Goal: Task Accomplishment & Management: Use online tool/utility

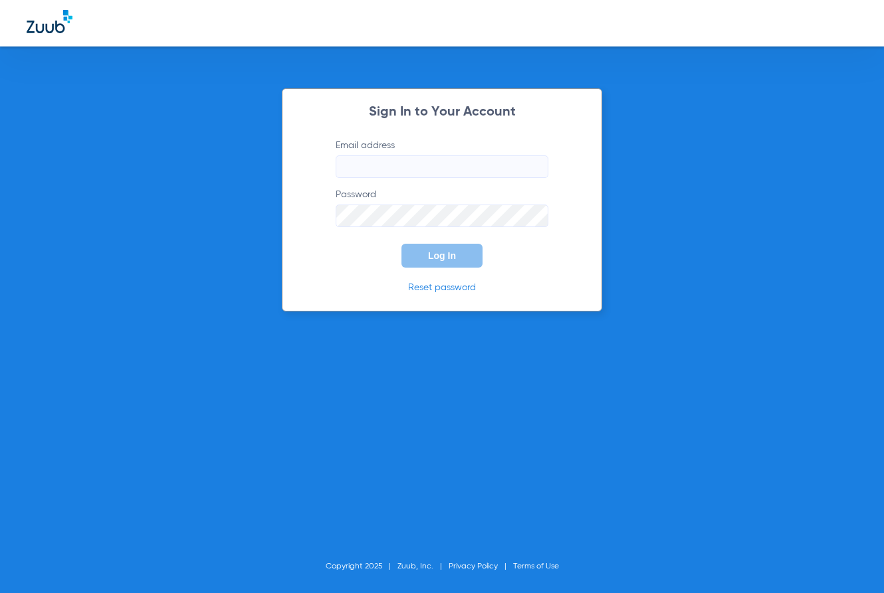
type input "[EMAIL_ADDRESS][DOMAIN_NAME]"
click at [455, 256] on span "Log In" at bounding box center [442, 256] width 28 height 11
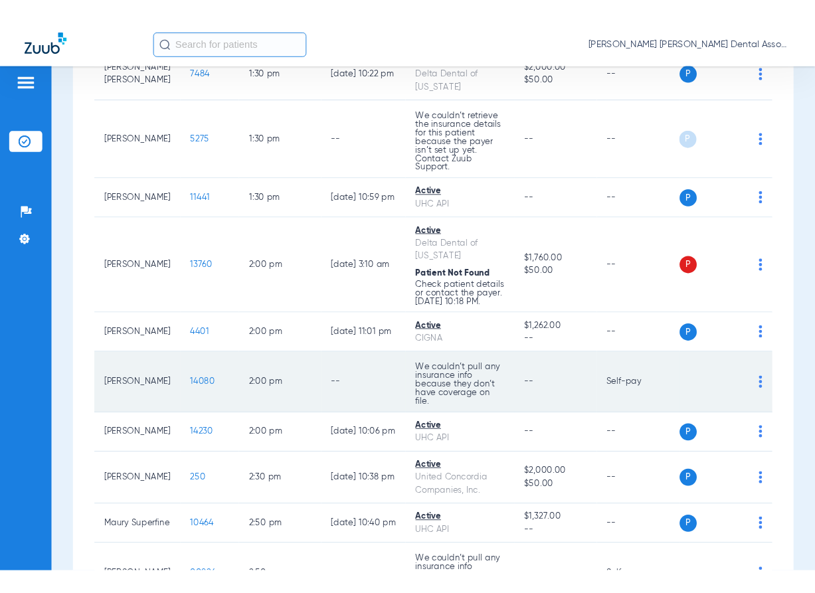
scroll to position [1927, 0]
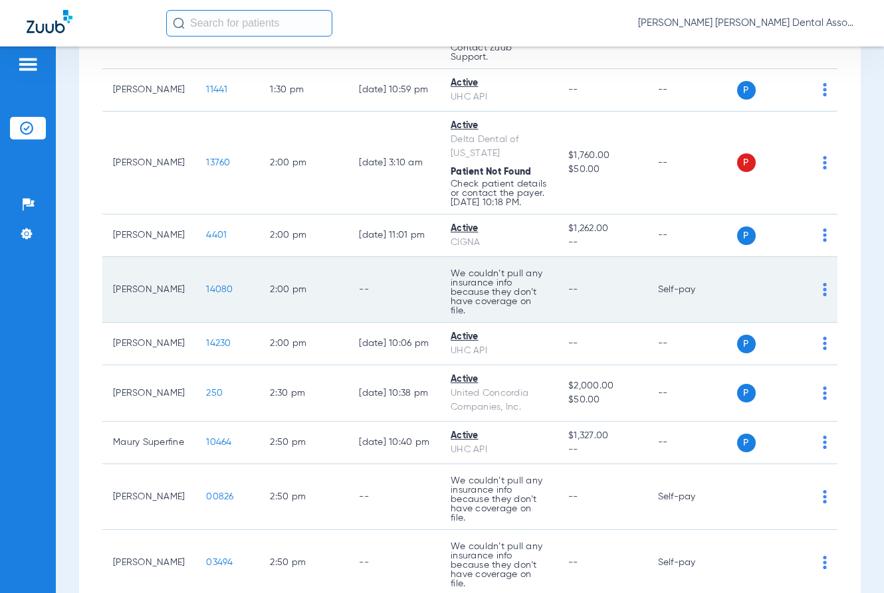
click at [401, 300] on td "--" at bounding box center [394, 290] width 92 height 66
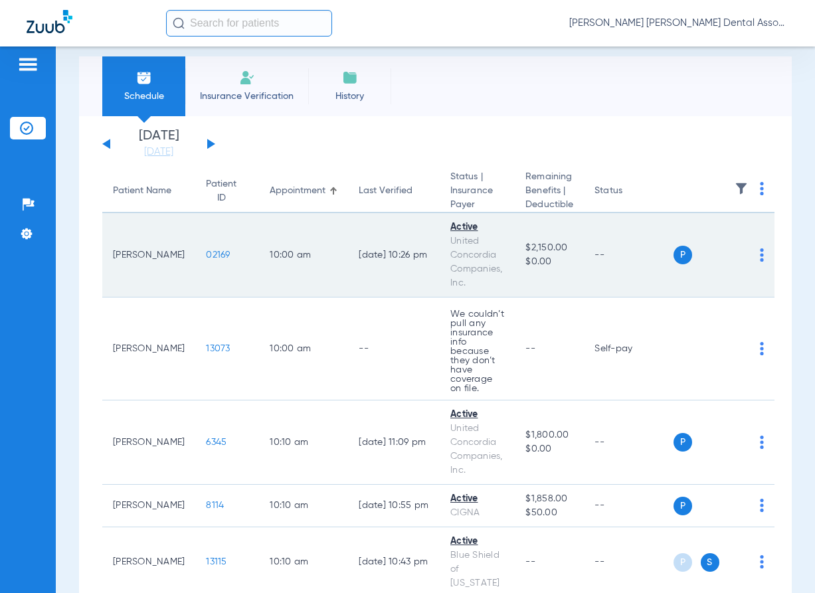
scroll to position [0, 0]
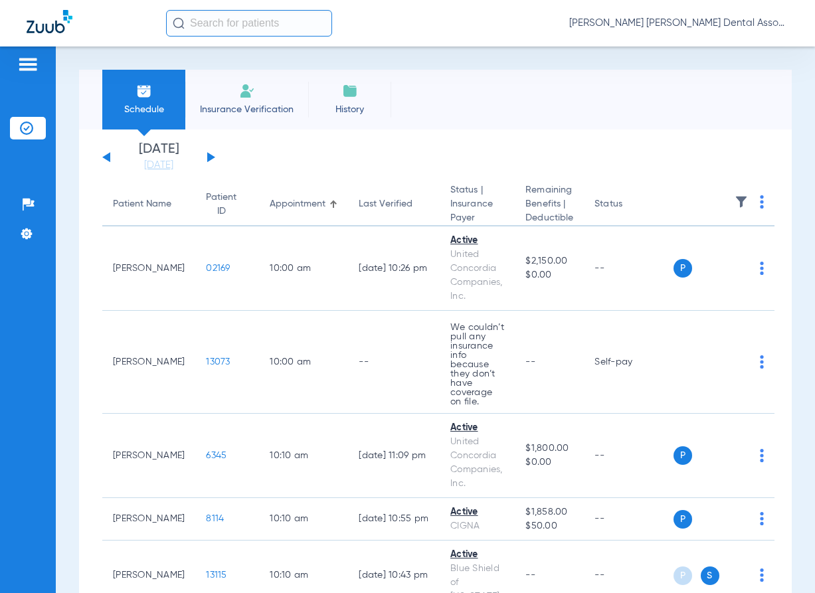
click at [211, 154] on div "[DATE] [DATE] [DATE] [DATE] [DATE] [DATE] [DATE] [DATE] [DATE] [DATE] [DATE] [D…" at bounding box center [158, 157] width 113 height 29
click at [211, 155] on button at bounding box center [211, 157] width 8 height 10
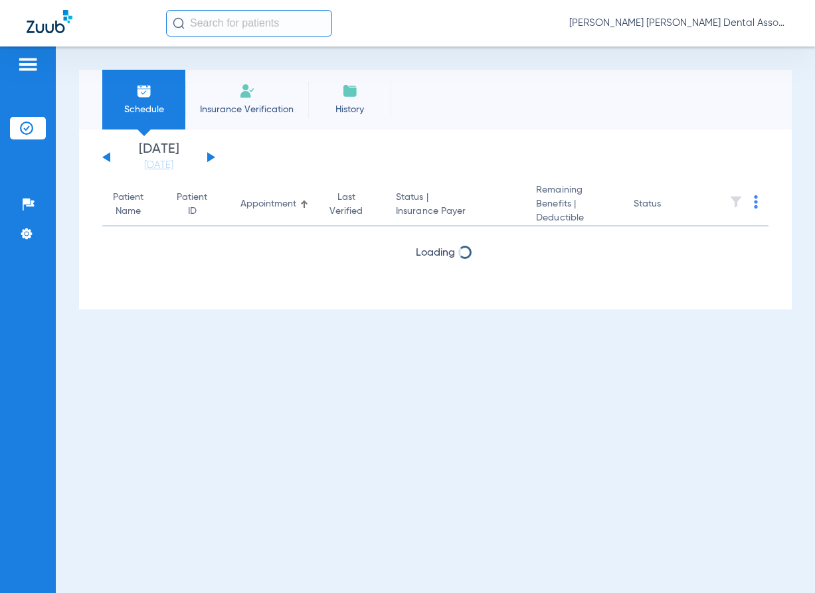
click at [211, 155] on button at bounding box center [211, 157] width 8 height 10
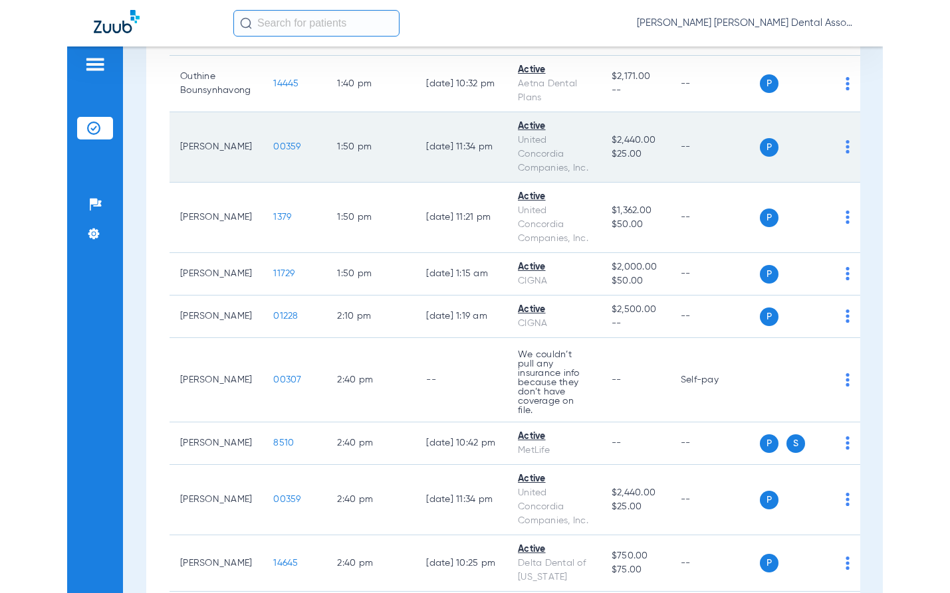
scroll to position [2126, 0]
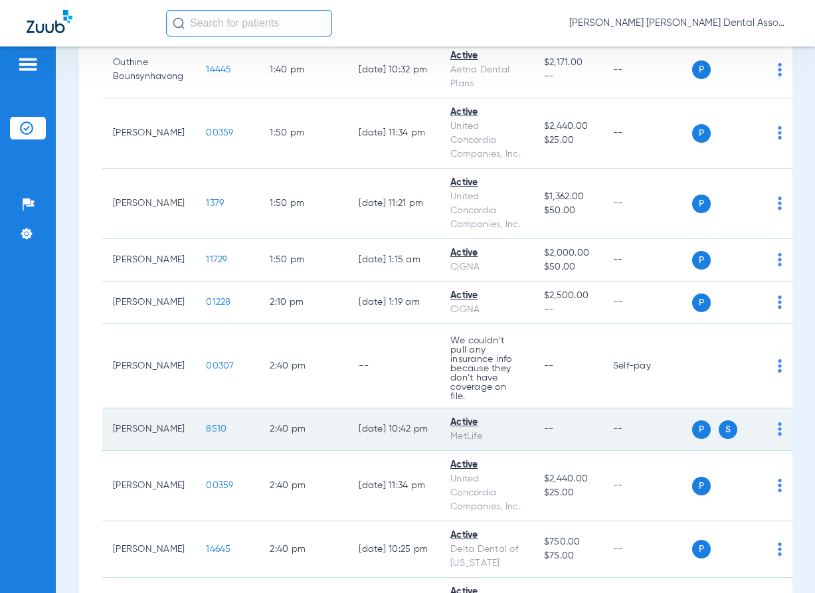
click at [214, 425] on span "8510" at bounding box center [216, 429] width 21 height 9
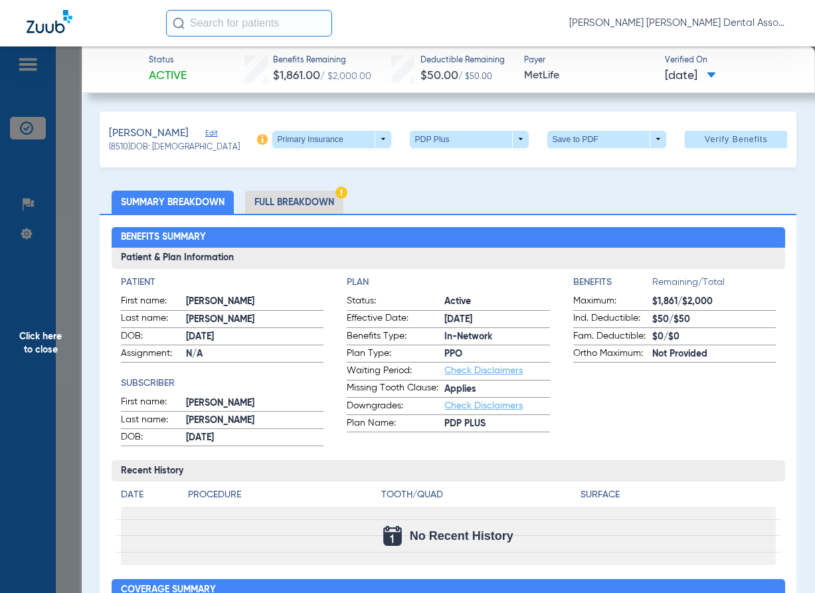
click at [277, 206] on li "Full Breakdown" at bounding box center [294, 202] width 98 height 23
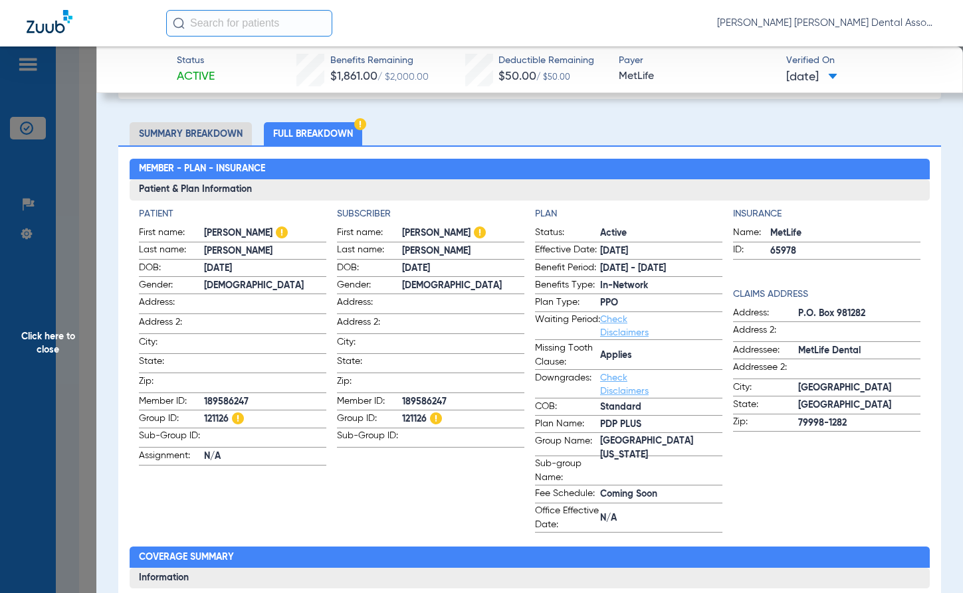
scroll to position [133, 0]
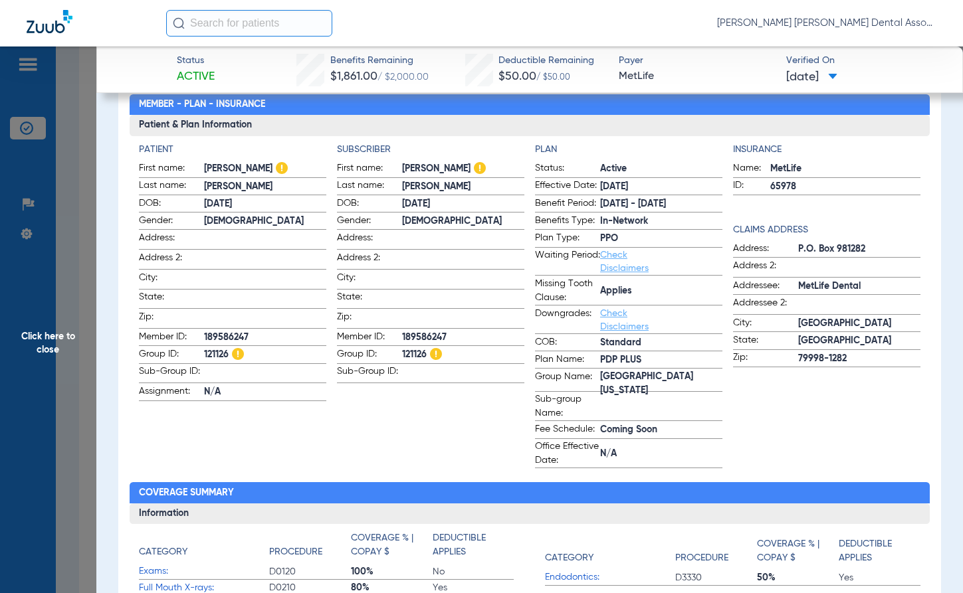
drag, startPoint x: 427, startPoint y: 267, endPoint x: 435, endPoint y: 270, distance: 8.4
click at [427, 267] on app-input-field at bounding box center [463, 260] width 122 height 18
drag, startPoint x: 205, startPoint y: 354, endPoint x: 228, endPoint y: 354, distance: 23.3
click at [228, 354] on span "121126" at bounding box center [265, 355] width 122 height 14
copy span "121126"
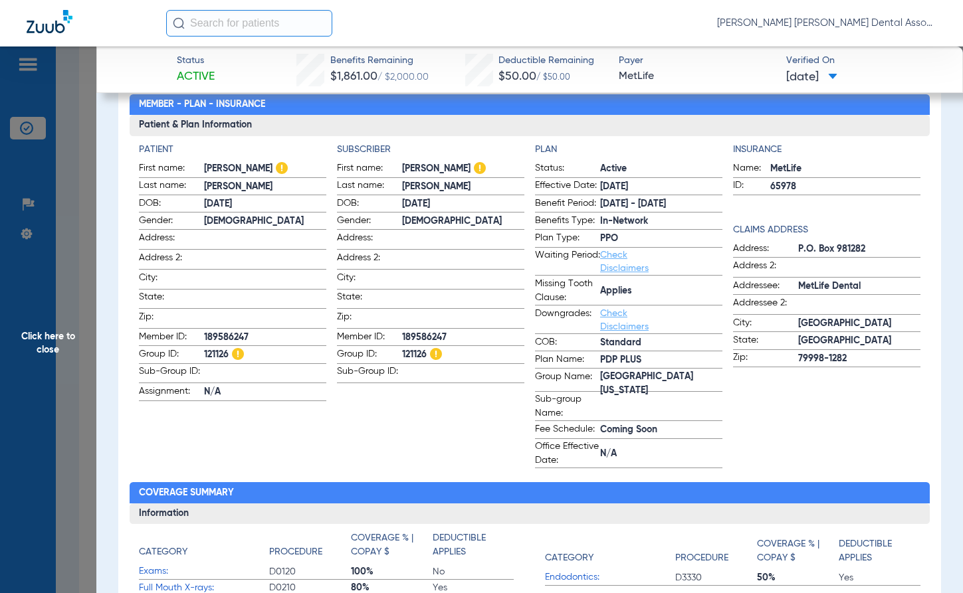
click at [42, 339] on span "Click here to close" at bounding box center [48, 343] width 96 height 593
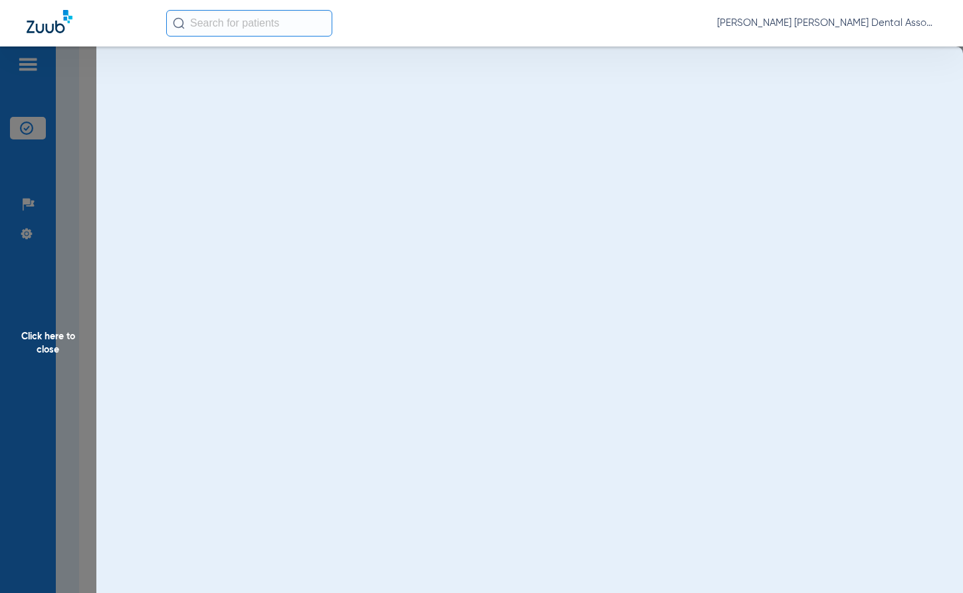
scroll to position [0, 0]
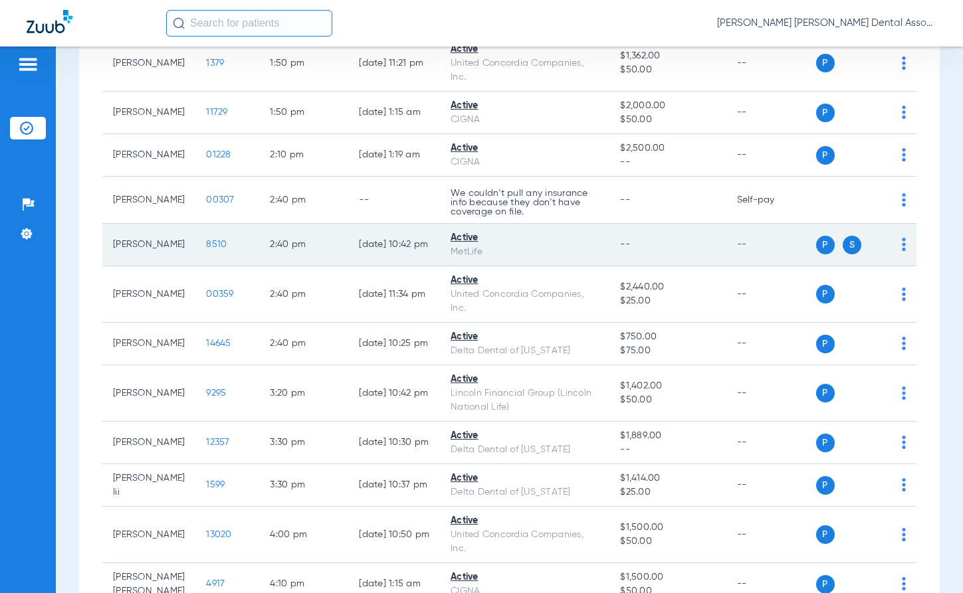
click at [216, 249] on span "8510" at bounding box center [216, 244] width 21 height 9
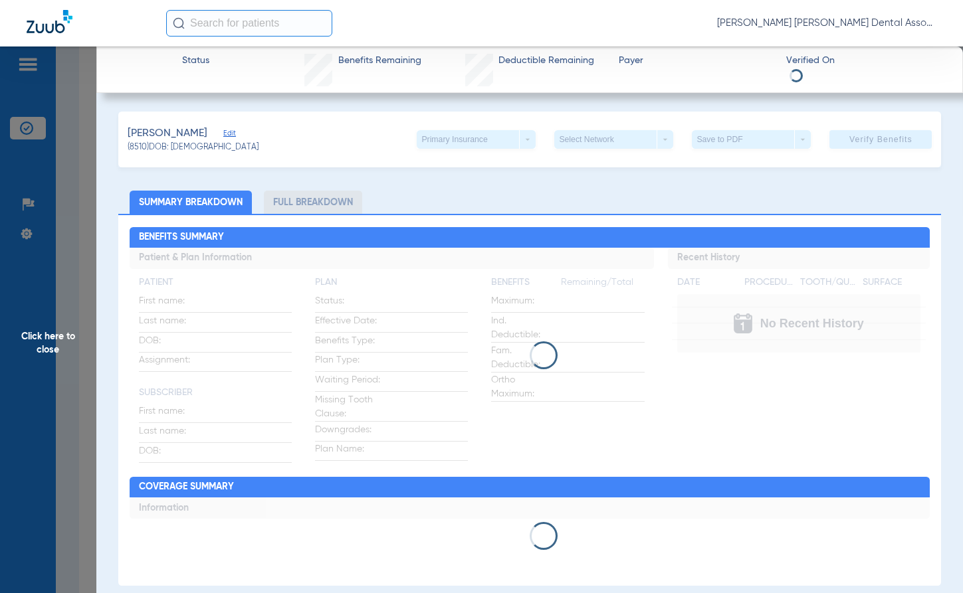
click at [518, 142] on div "Primary Insurance arrow_drop_down" at bounding box center [476, 139] width 119 height 19
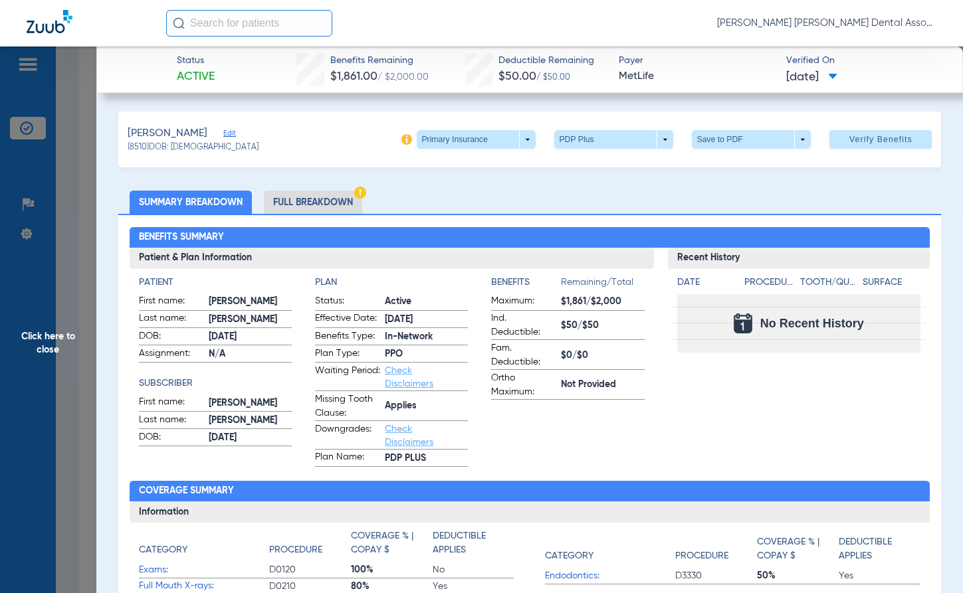
click at [518, 142] on span at bounding box center [476, 139] width 119 height 19
click at [492, 189] on span "Secondary Insurance" at bounding box center [463, 192] width 88 height 9
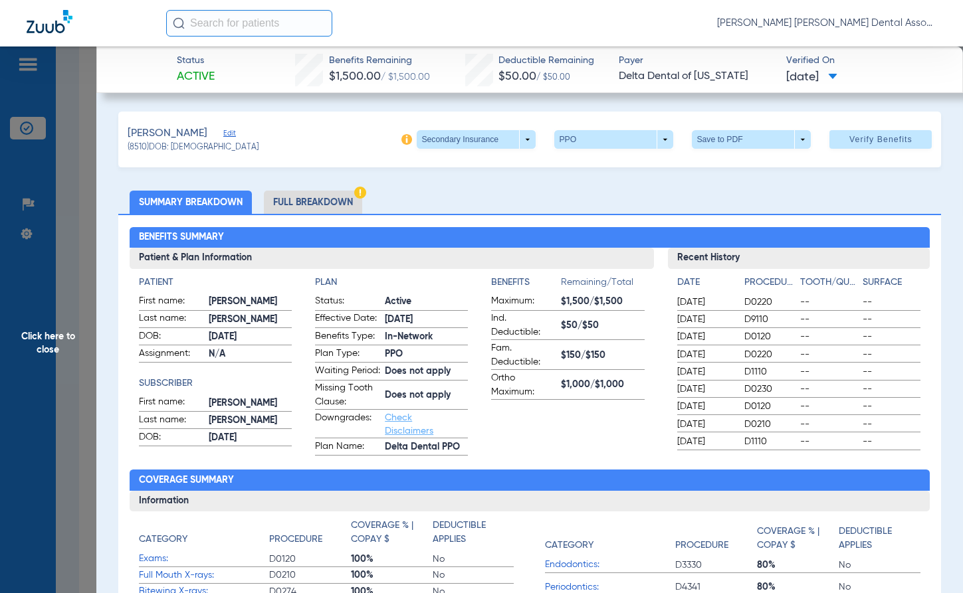
click at [330, 199] on li "Full Breakdown" at bounding box center [313, 202] width 98 height 23
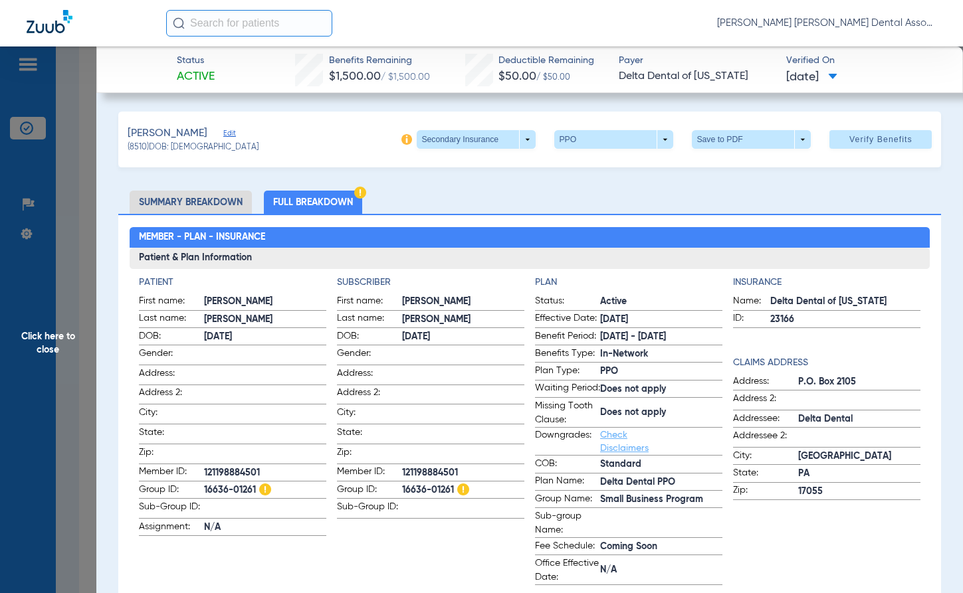
drag, startPoint x: 341, startPoint y: 346, endPoint x: 428, endPoint y: 272, distance: 114.1
click at [341, 347] on span "Gender:" at bounding box center [369, 356] width 65 height 18
click at [419, 413] on span at bounding box center [463, 413] width 122 height 14
click at [39, 336] on span "Click here to close" at bounding box center [48, 343] width 96 height 593
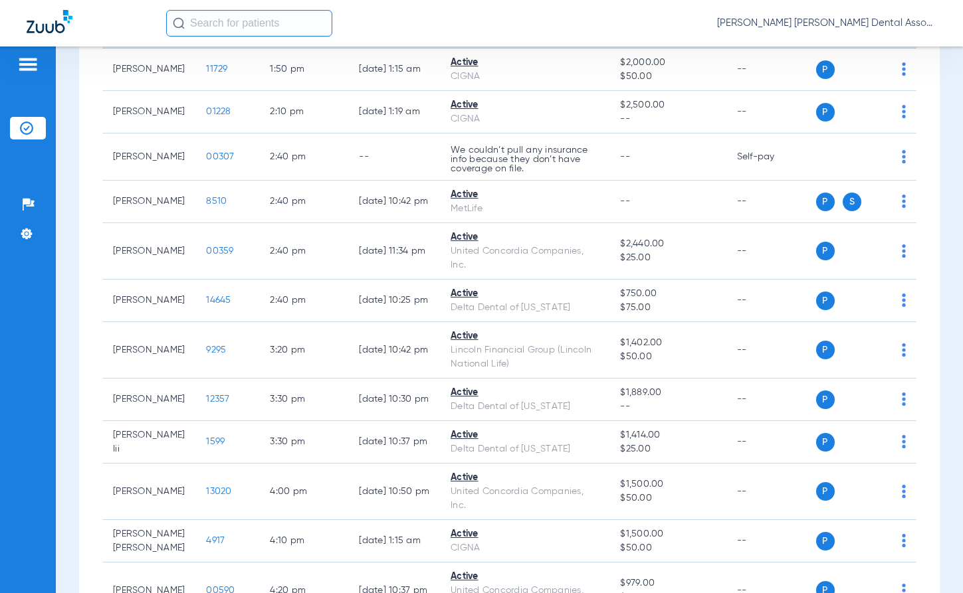
scroll to position [1581, 0]
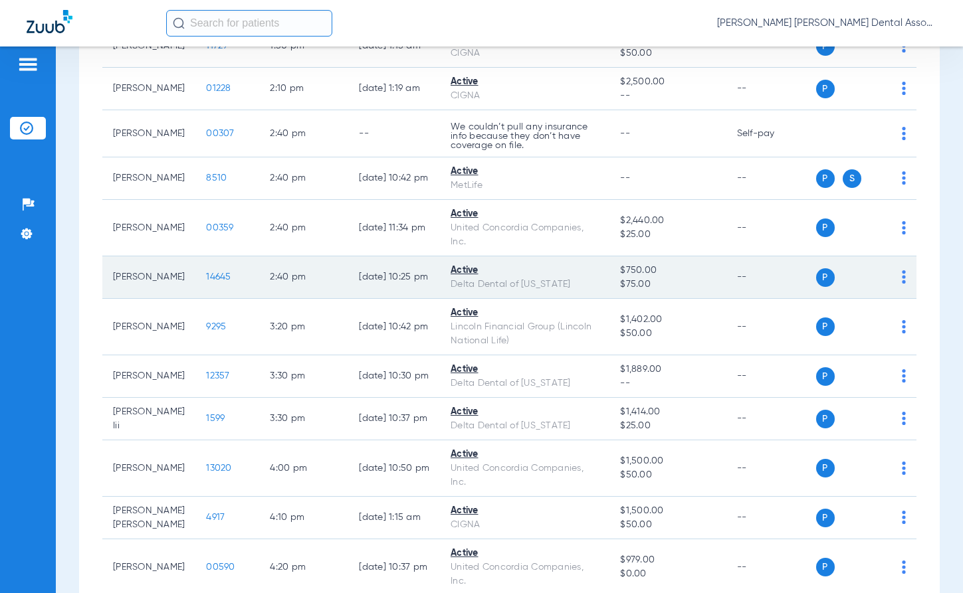
click at [309, 299] on td "2:40 PM" at bounding box center [303, 277] width 89 height 43
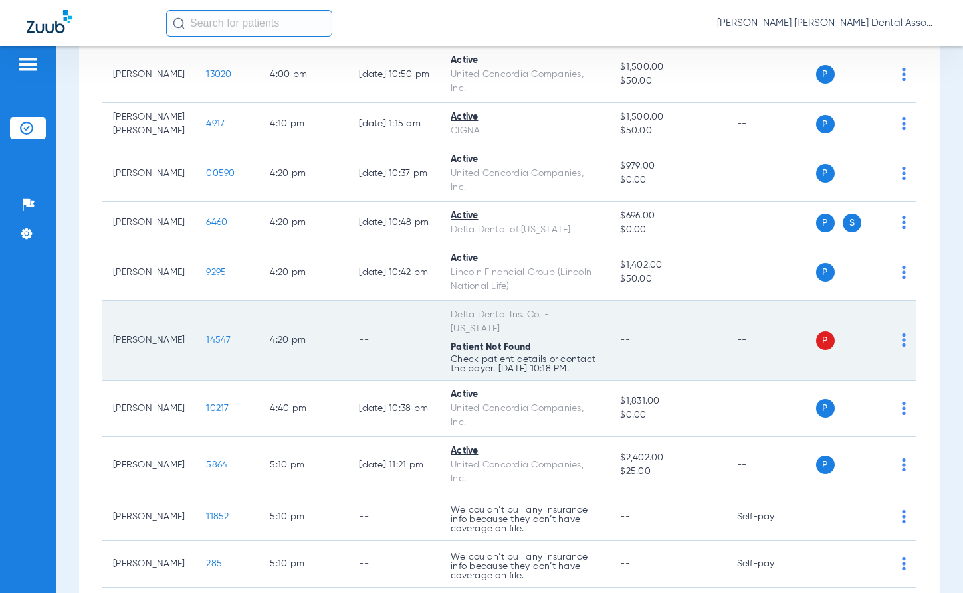
scroll to position [2112, 0]
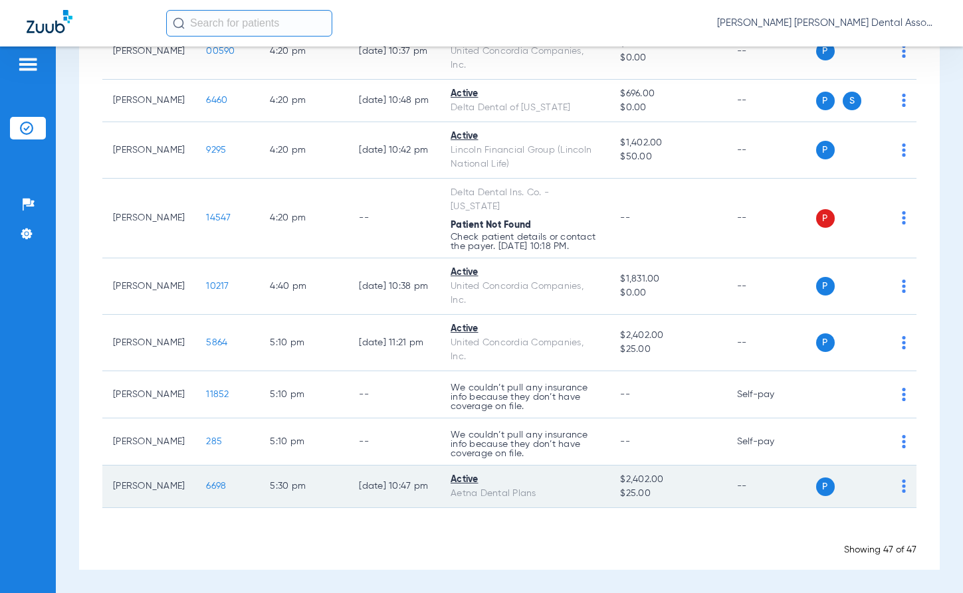
click at [298, 508] on td "5:30 PM" at bounding box center [303, 487] width 89 height 43
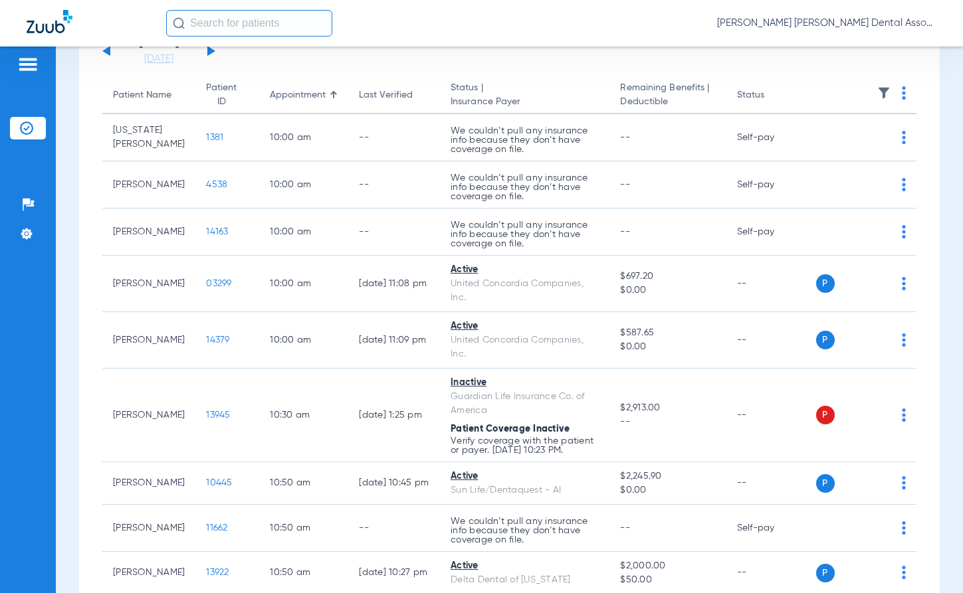
scroll to position [103, 0]
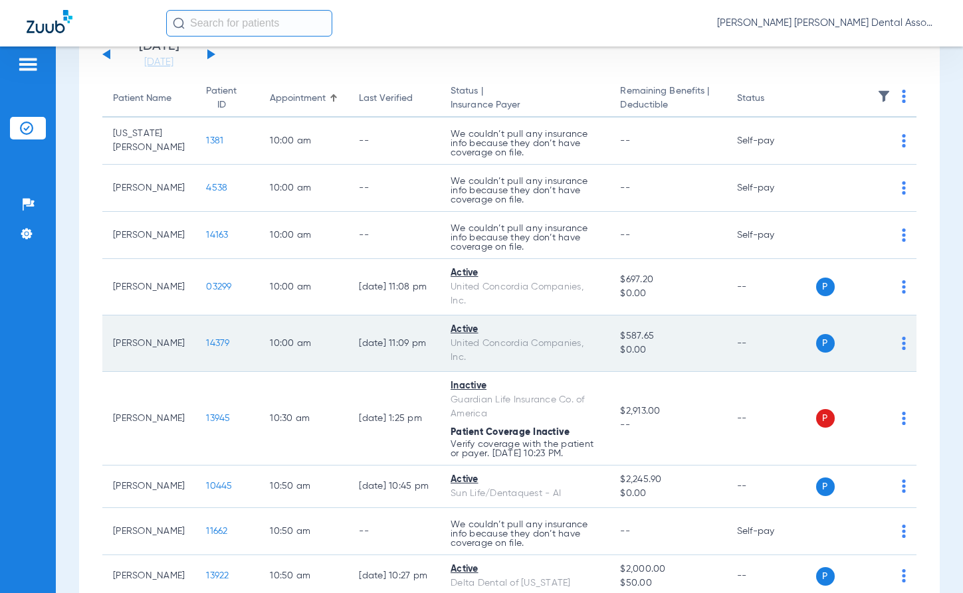
click at [356, 365] on td "[DATE] 11:09 PM" at bounding box center [394, 344] width 92 height 56
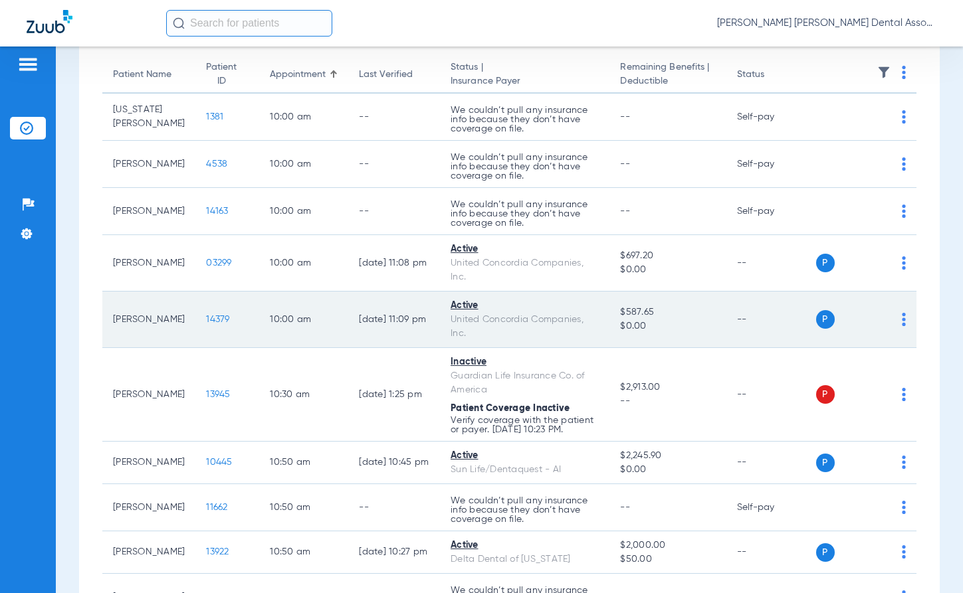
scroll to position [133, 0]
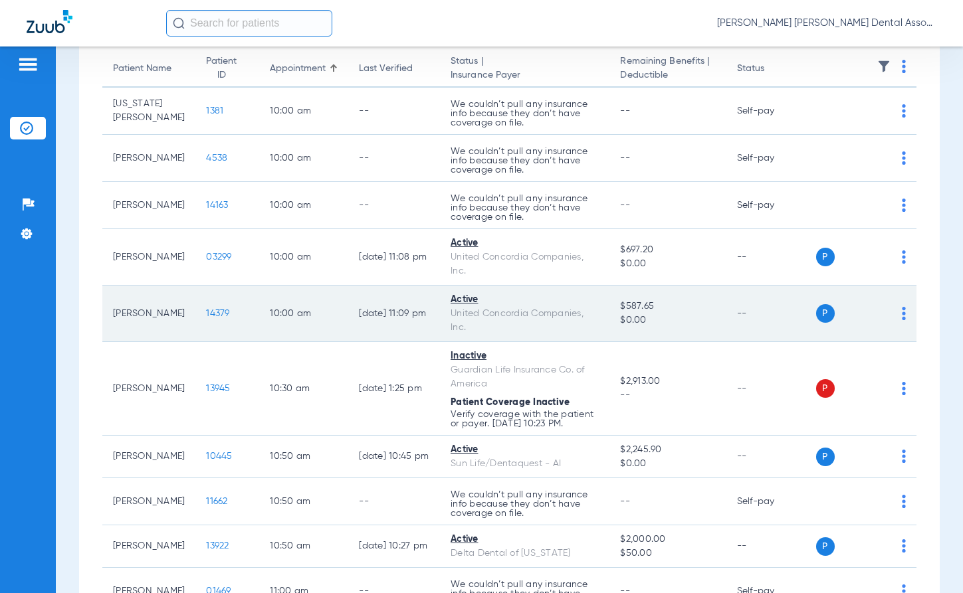
click at [320, 310] on td "10:00 AM" at bounding box center [303, 314] width 89 height 56
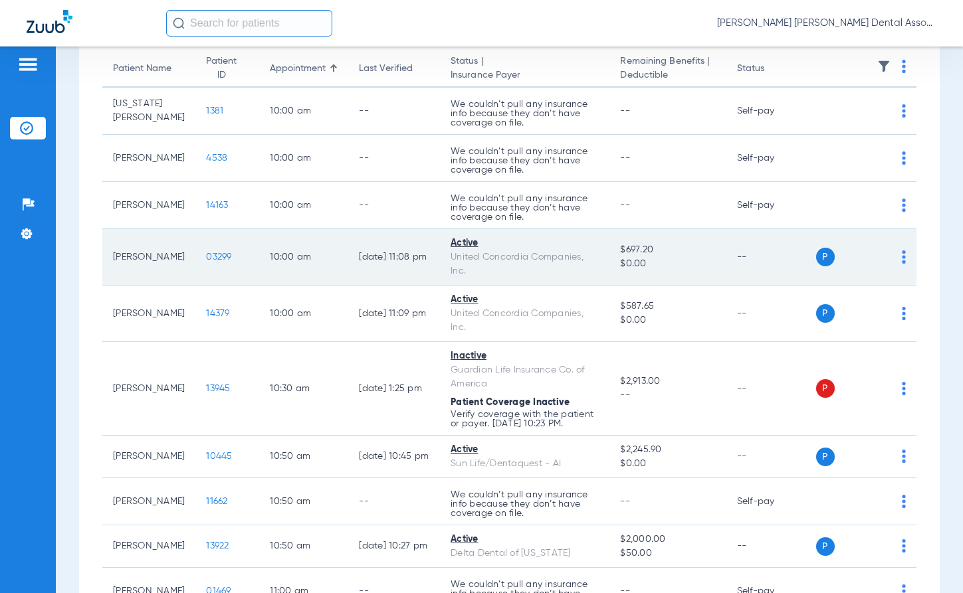
drag, startPoint x: 372, startPoint y: 253, endPoint x: 273, endPoint y: 264, distance: 99.6
click at [372, 253] on td "[DATE] 11:08 PM" at bounding box center [394, 257] width 92 height 56
click at [217, 262] on span "03299" at bounding box center [218, 257] width 25 height 9
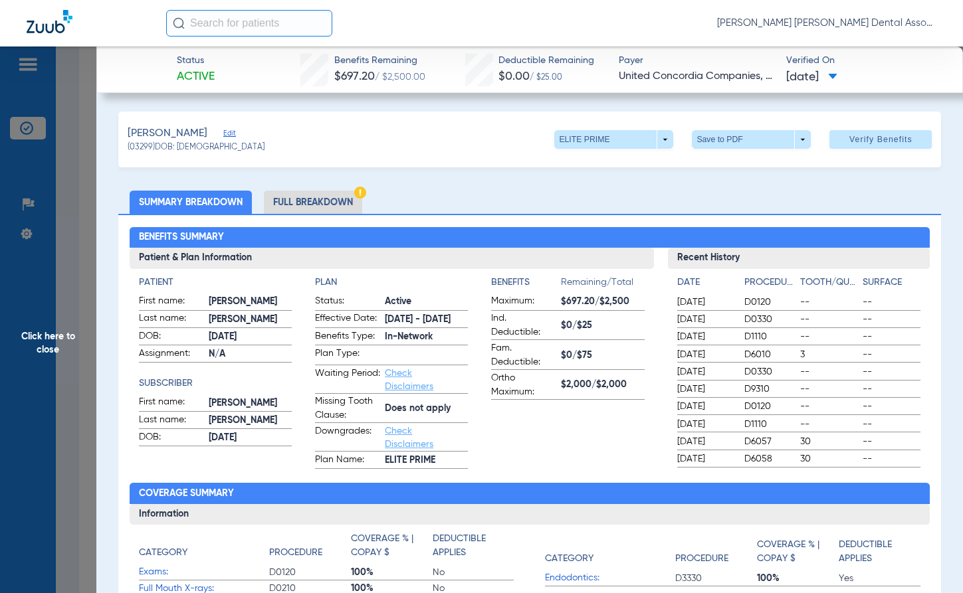
drag, startPoint x: 329, startPoint y: 277, endPoint x: 452, endPoint y: 294, distance: 124.0
click at [331, 277] on h4 "Plan" at bounding box center [391, 283] width 153 height 14
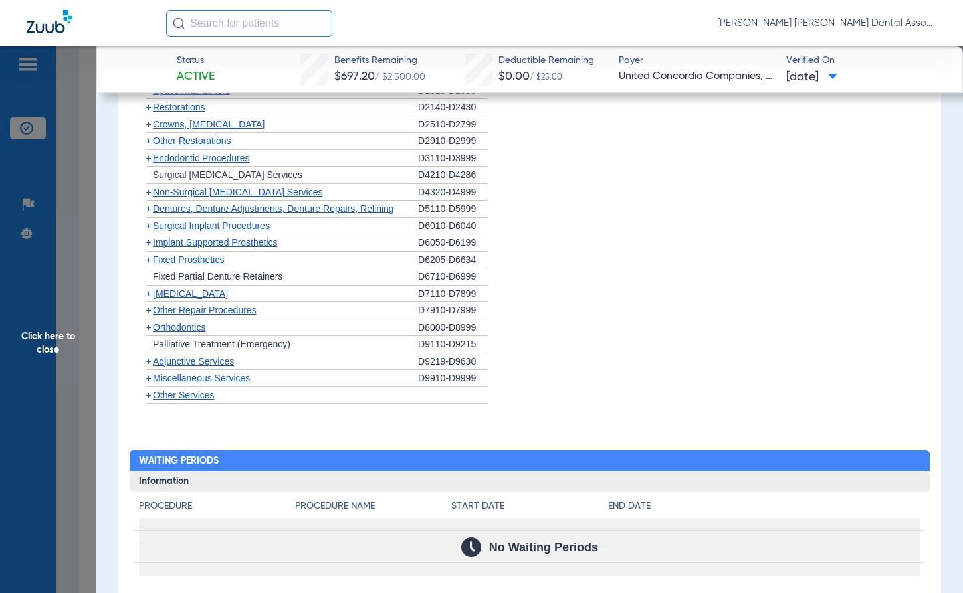
scroll to position [652, 0]
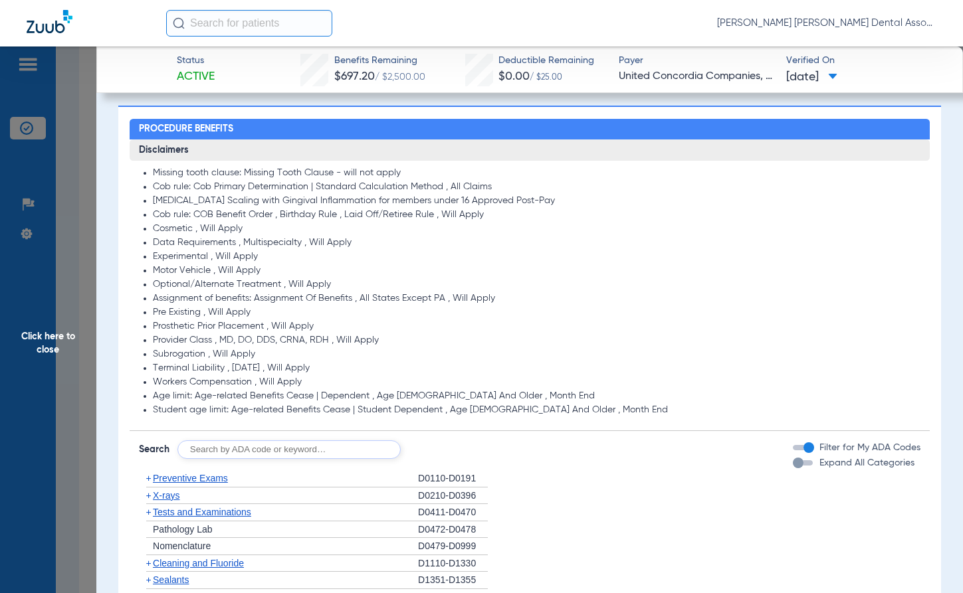
click at [39, 337] on span "Click here to close" at bounding box center [48, 343] width 96 height 593
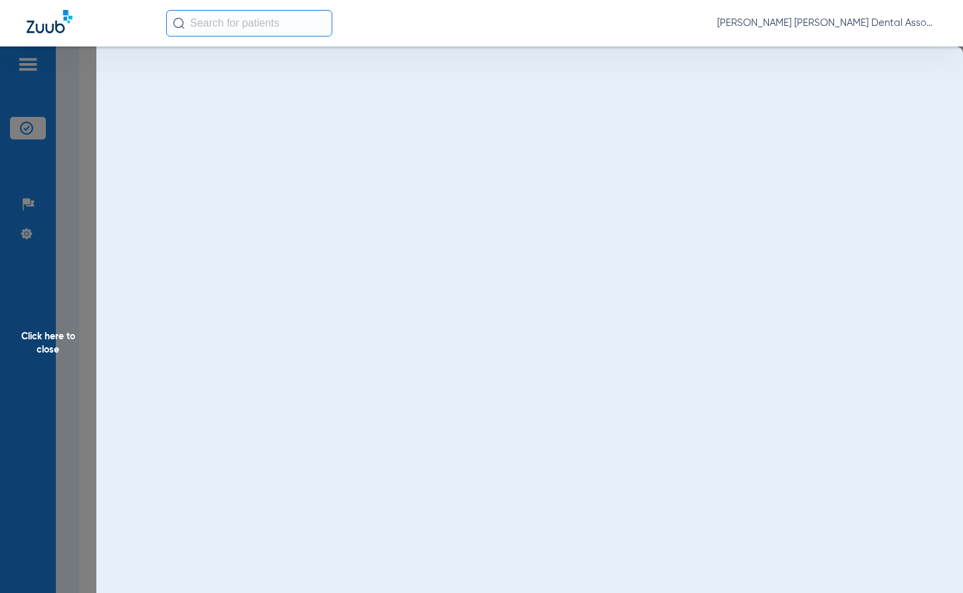
scroll to position [0, 0]
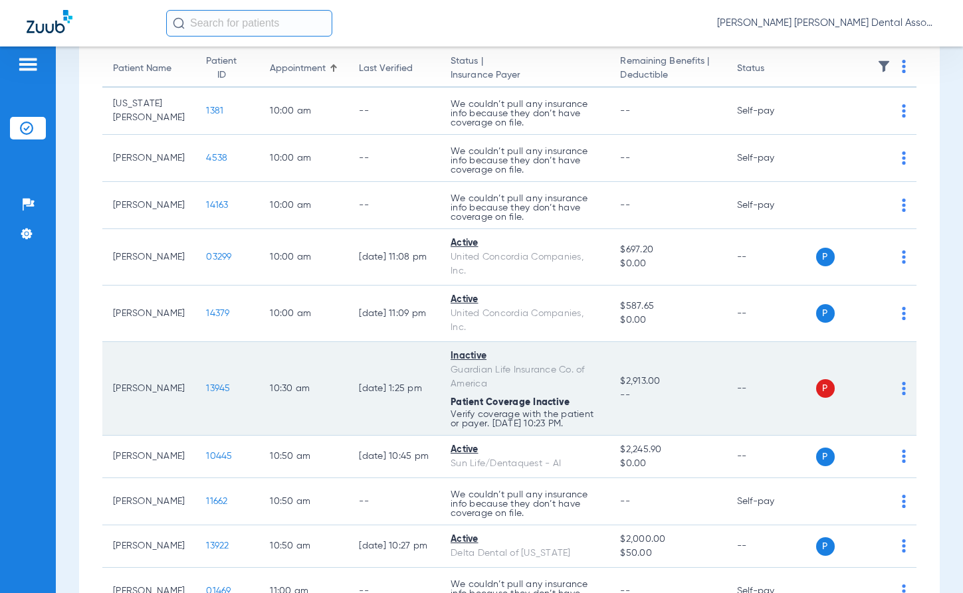
click at [330, 386] on td "10:30 AM" at bounding box center [303, 389] width 89 height 94
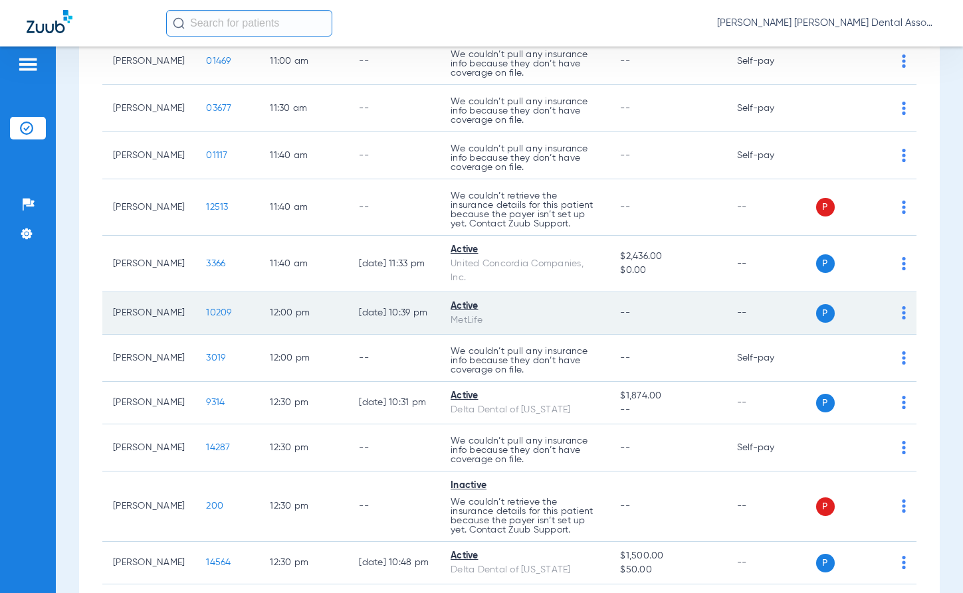
scroll to position [664, 0]
click at [216, 316] on span "10209" at bounding box center [218, 311] width 25 height 9
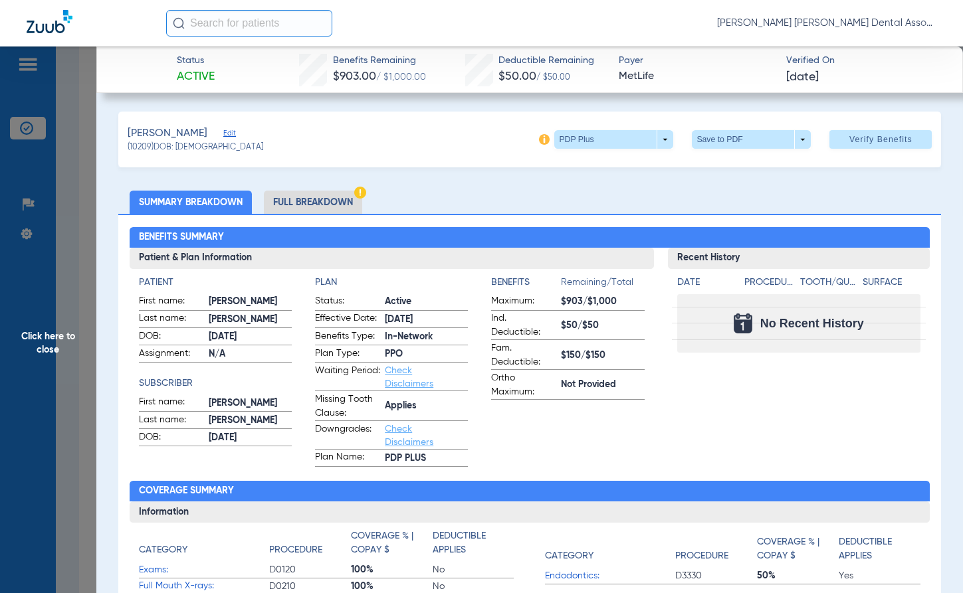
click at [60, 344] on span "Click here to close" at bounding box center [48, 343] width 96 height 593
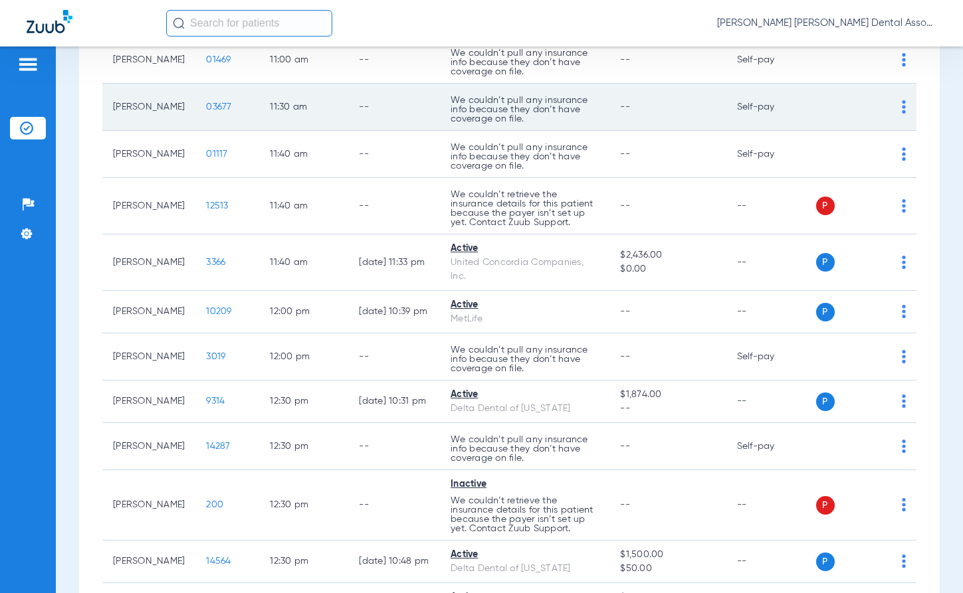
click at [401, 127] on td "--" at bounding box center [394, 107] width 92 height 47
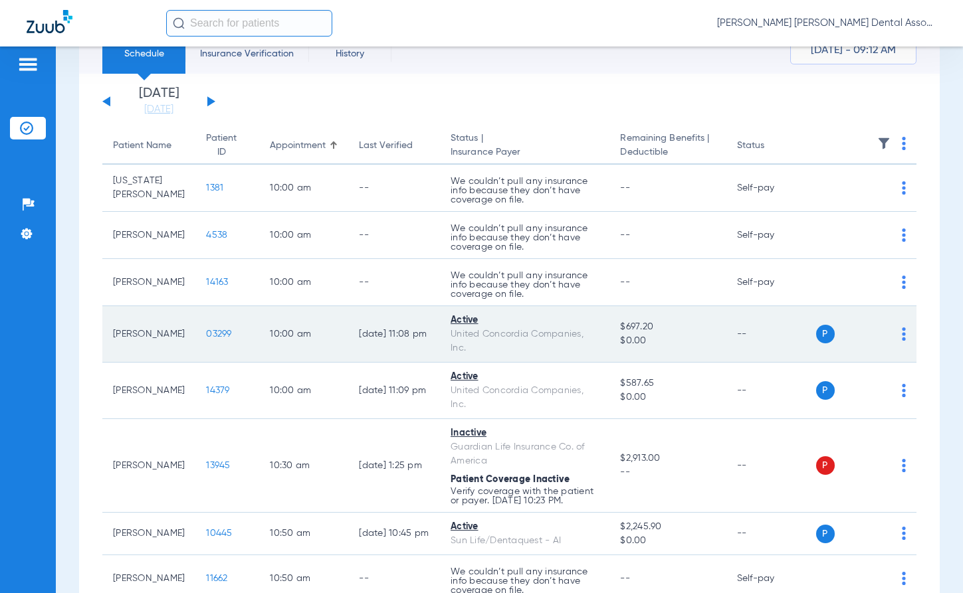
scroll to position [0, 0]
